Goal: Transaction & Acquisition: Purchase product/service

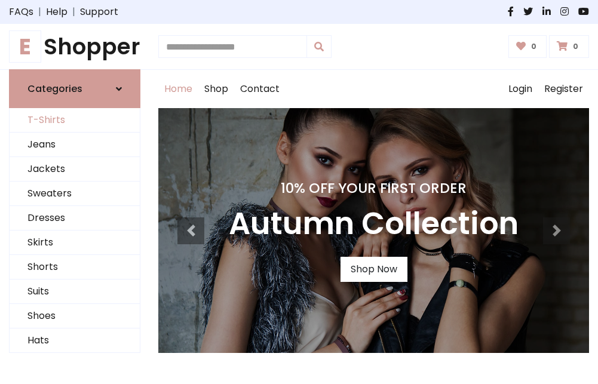
click at [75, 121] on link "T-Shirts" at bounding box center [75, 120] width 130 height 24
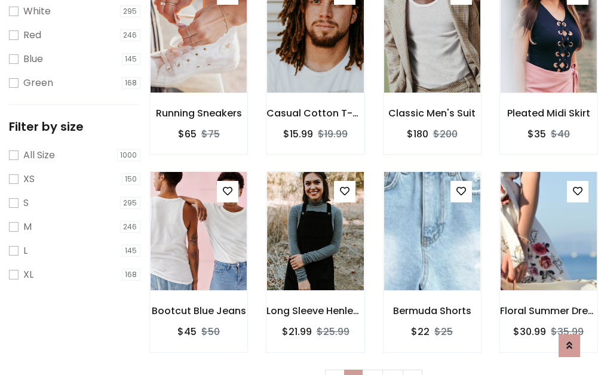
scroll to position [21, 0]
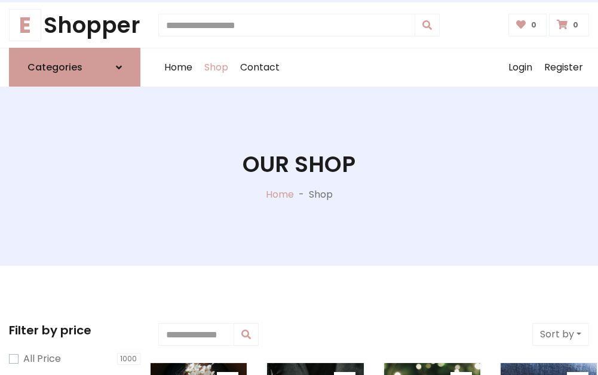
click at [299, 176] on h1 "Our Shop" at bounding box center [298, 164] width 113 height 26
click at [373, 67] on div "Home Shop Contact Log out Login Register" at bounding box center [373, 67] width 431 height 38
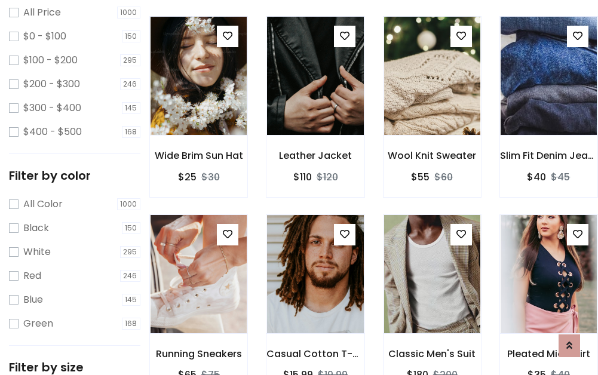
scroll to position [346, 0]
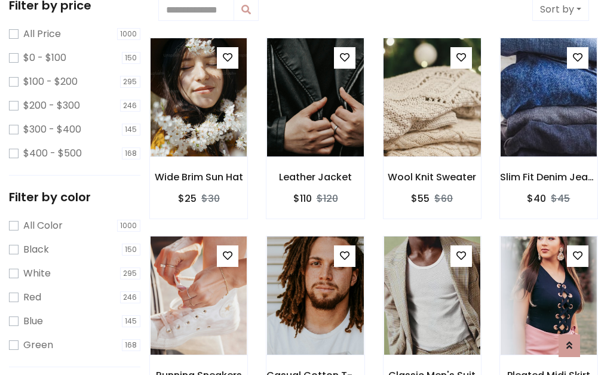
click at [432, 98] on img at bounding box center [431, 97] width 115 height 287
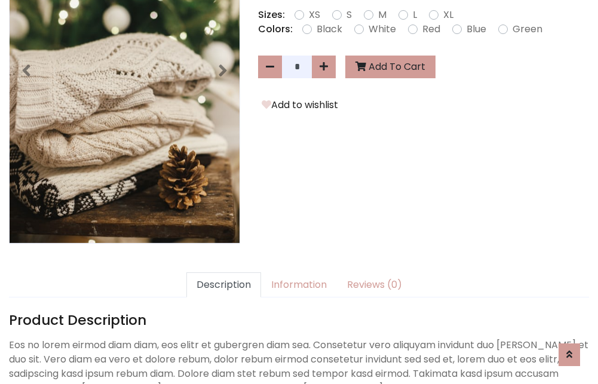
scroll to position [292, 0]
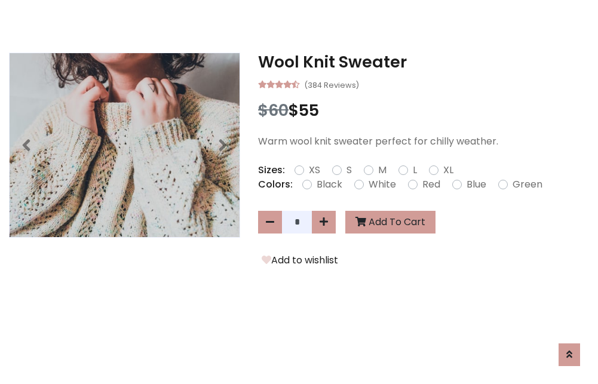
click at [423, 62] on h3 "Wool Knit Sweater" at bounding box center [423, 62] width 331 height 19
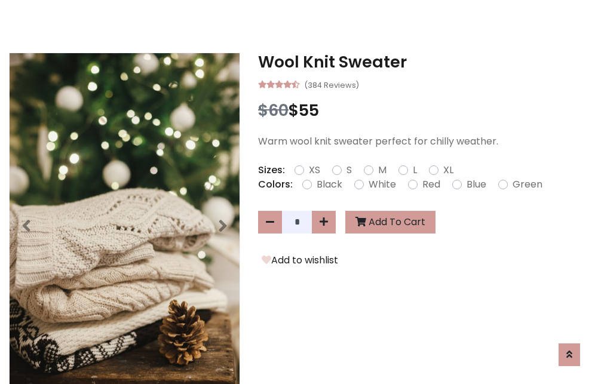
click at [423, 62] on h3 "Wool Knit Sweater" at bounding box center [423, 62] width 331 height 19
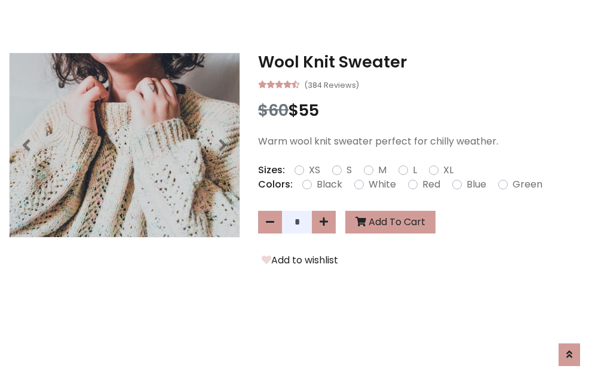
click at [423, 62] on h3 "Wool Knit Sweater" at bounding box center [423, 62] width 331 height 19
